Goal: Task Accomplishment & Management: Manage account settings

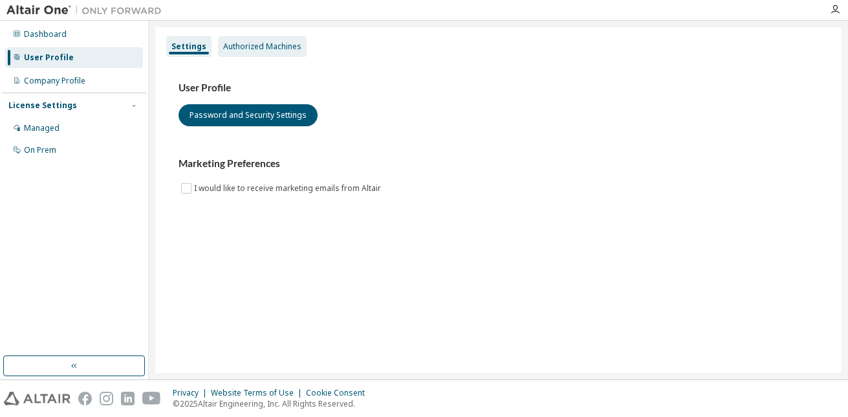
click at [258, 40] on div "Authorized Machines" at bounding box center [262, 46] width 89 height 21
